Goal: Find specific page/section: Find specific page/section

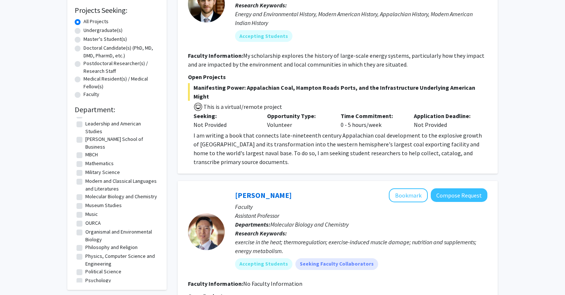
scroll to position [103, 0]
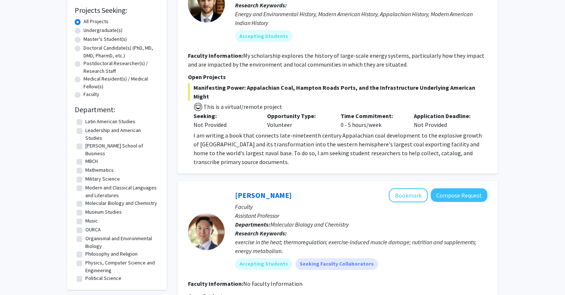
click at [85, 199] on label "Molecular Biology and Chemistry" at bounding box center [121, 203] width 72 height 8
click at [85, 199] on input "Molecular Biology and Chemistry" at bounding box center [87, 201] width 5 height 5
checkbox input "true"
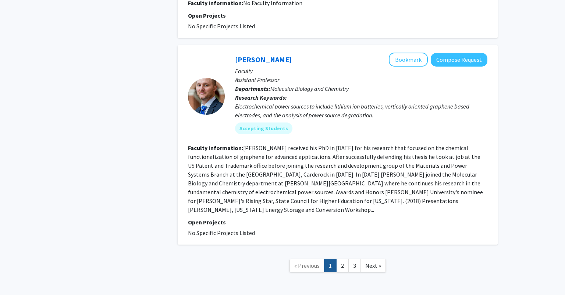
scroll to position [1517, 0]
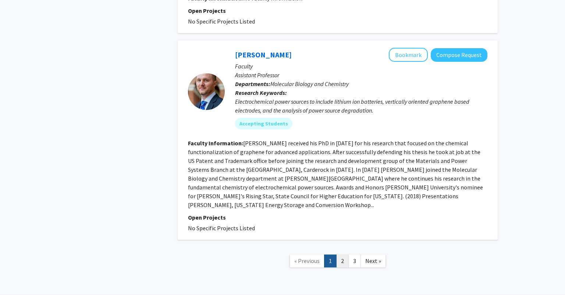
click at [339, 254] on link "2" at bounding box center [342, 260] width 12 height 13
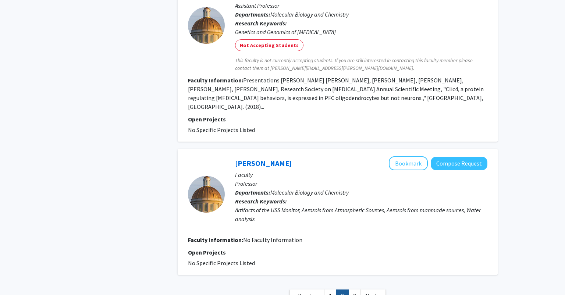
scroll to position [1189, 0]
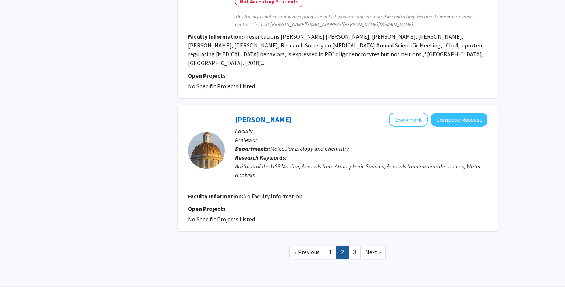
click at [330, 243] on nav "« Previous 1 2 3 Next »" at bounding box center [338, 253] width 320 height 30
click at [331, 246] on link "1" at bounding box center [330, 252] width 12 height 13
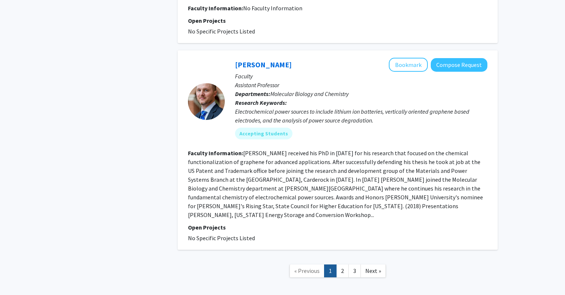
scroll to position [1508, 0]
click at [344, 264] on link "2" at bounding box center [342, 270] width 12 height 13
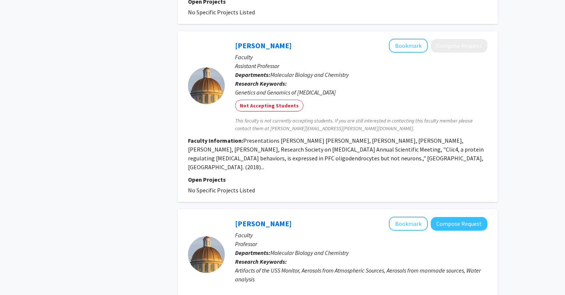
scroll to position [1189, 0]
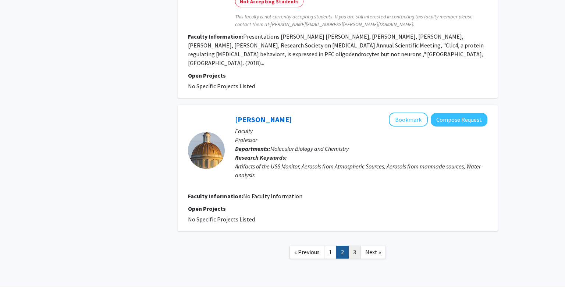
click at [357, 246] on link "3" at bounding box center [354, 252] width 12 height 13
